Goal: Information Seeking & Learning: Find specific fact

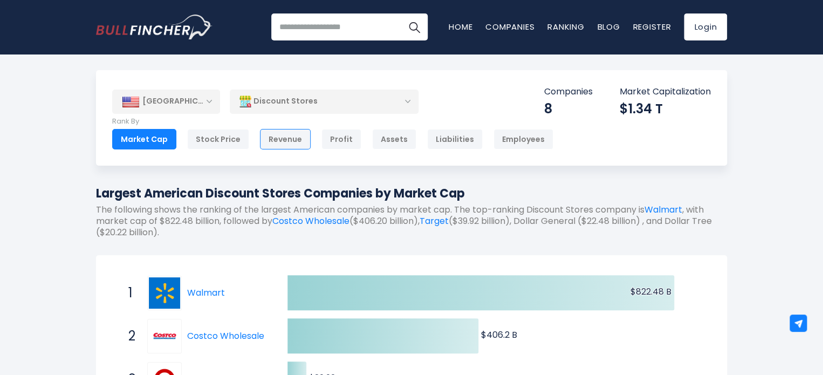
click at [298, 136] on div "Revenue" at bounding box center [285, 139] width 51 height 20
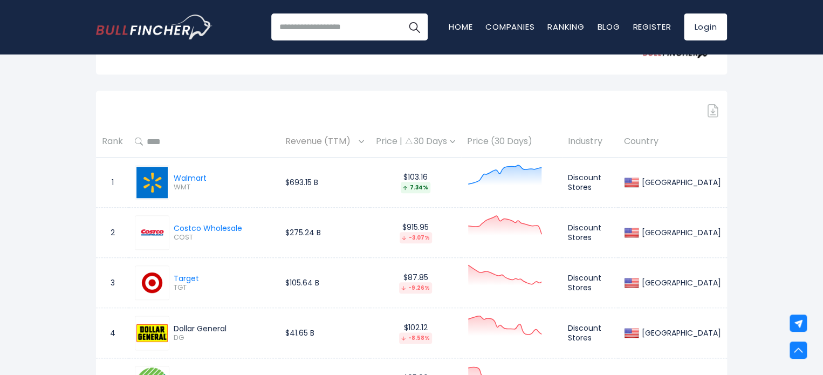
scroll to position [467, 0]
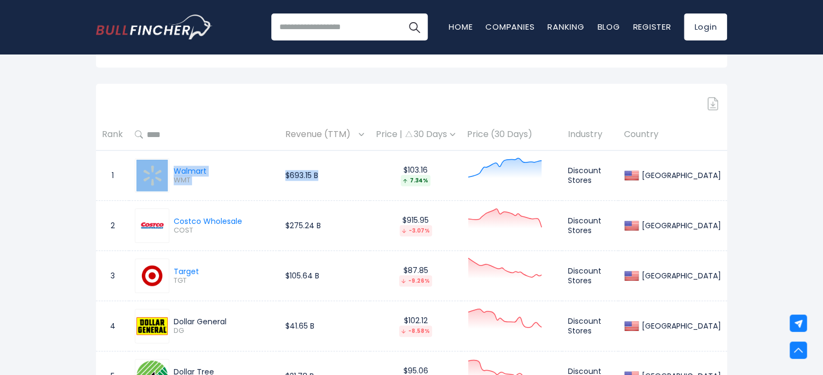
drag, startPoint x: 340, startPoint y: 176, endPoint x: 157, endPoint y: 166, distance: 183.6
click at [157, 166] on tr "1 Walmart WMT $693.15 B $103.16 7.34% Discount Stores United States" at bounding box center [411, 175] width 631 height 50
copy tr "Walmart WMT $693.15 B"
click at [70, 146] on div "United States Entire World 30,364 North America United States 3,960 Canada 1,65…" at bounding box center [411, 106] width 823 height 1006
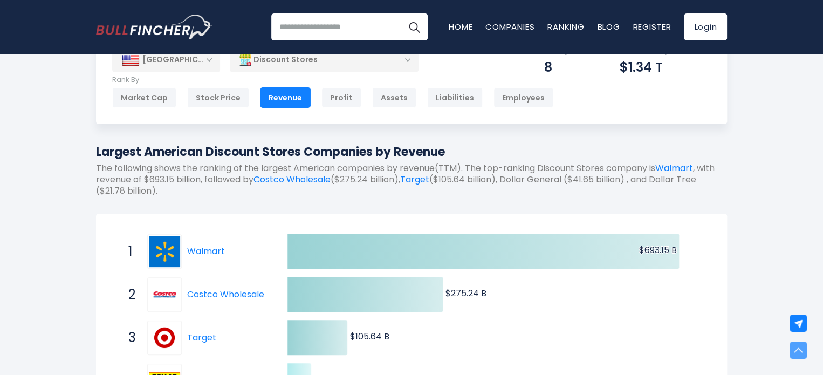
scroll to position [0, 0]
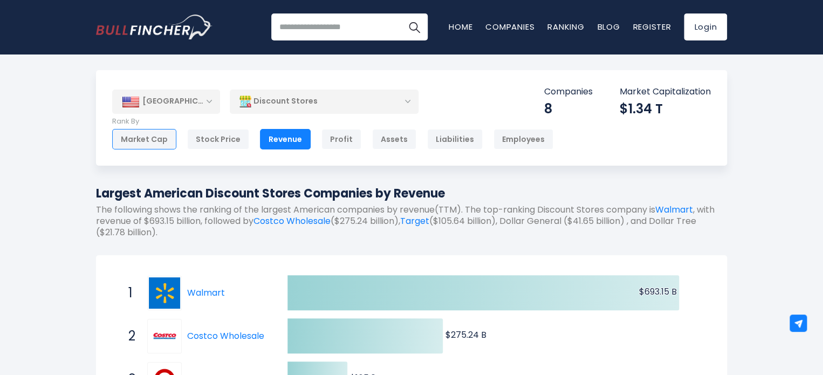
click at [154, 140] on div "Market Cap" at bounding box center [144, 139] width 64 height 20
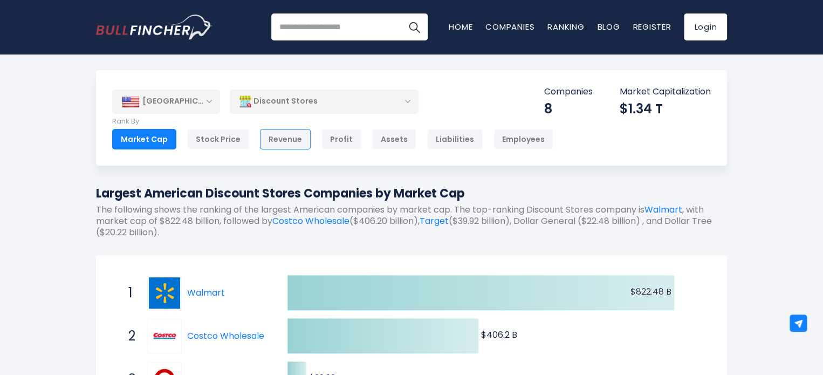
click at [286, 139] on div "Revenue" at bounding box center [285, 139] width 51 height 20
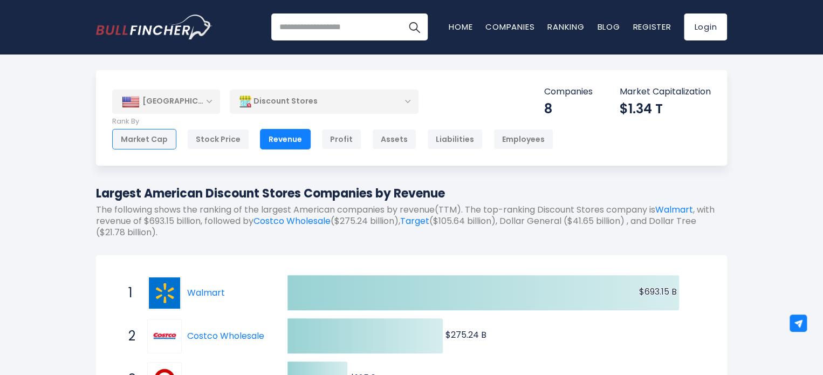
click at [147, 134] on div "Market Cap" at bounding box center [144, 139] width 64 height 20
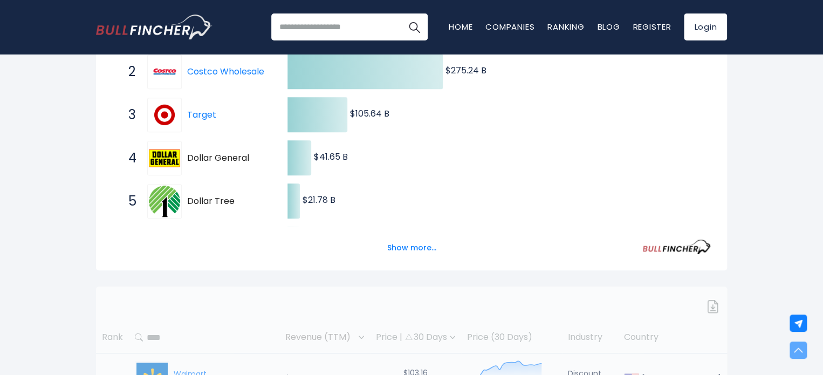
scroll to position [270, 0]
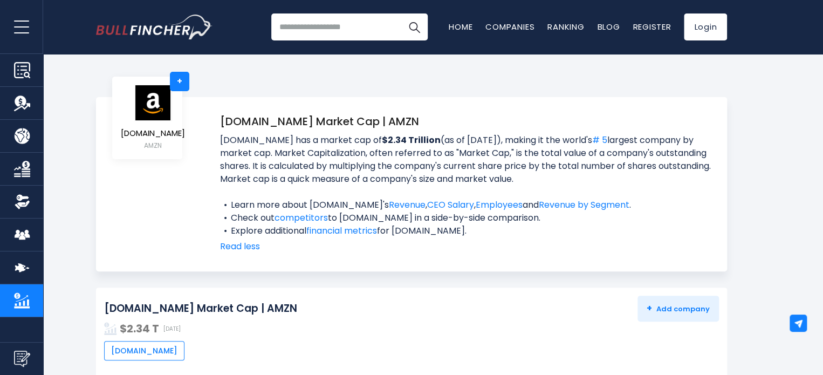
drag, startPoint x: 219, startPoint y: 137, endPoint x: 272, endPoint y: 156, distance: 56.1
click at [272, 156] on div "Amazon.com Market Cap | AMZN Amazon.com has a market cap of $2.34 Trillion (as …" at bounding box center [414, 183] width 604 height 140
copy span "Amazon.com has a market cap of $2.34 Trillion (as of Sep 26, 2025), making it t…"
click at [395, 201] on link "Revenue" at bounding box center [407, 204] width 37 height 12
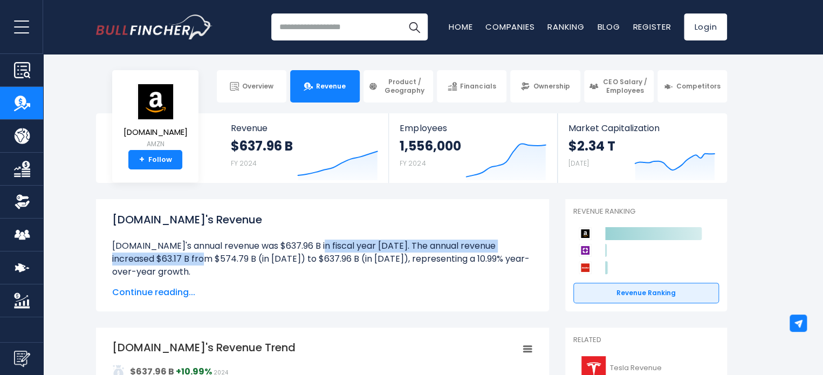
drag, startPoint x: 133, startPoint y: 247, endPoint x: 394, endPoint y: 245, distance: 261.5
click at [394, 245] on li "[DOMAIN_NAME]'s annual revenue was $637.96 B in fiscal year [DATE]. The annual …" at bounding box center [322, 258] width 421 height 39
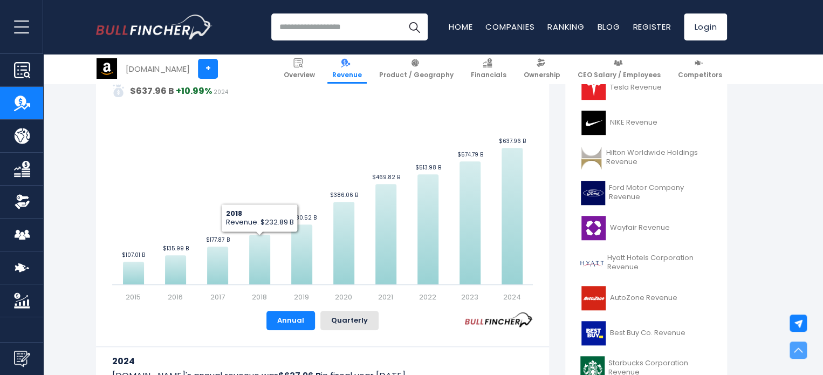
scroll to position [323, 0]
